Goal: Complete application form

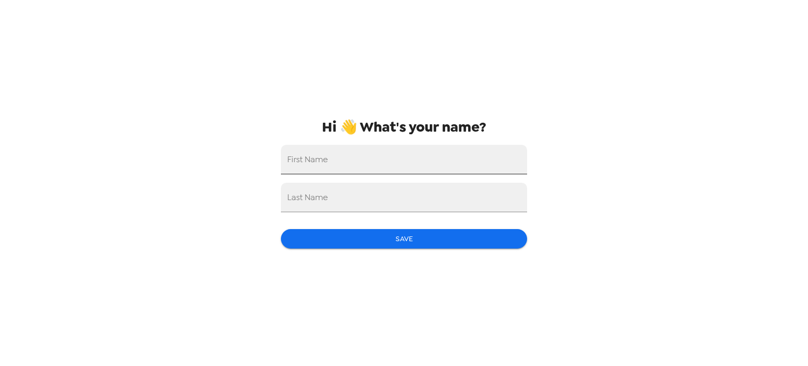
click at [431, 152] on input "First Name" at bounding box center [404, 159] width 246 height 29
type input "[PERSON_NAME]"
click at [372, 241] on button "Save" at bounding box center [404, 238] width 246 height 19
